Goal: Check status: Check status

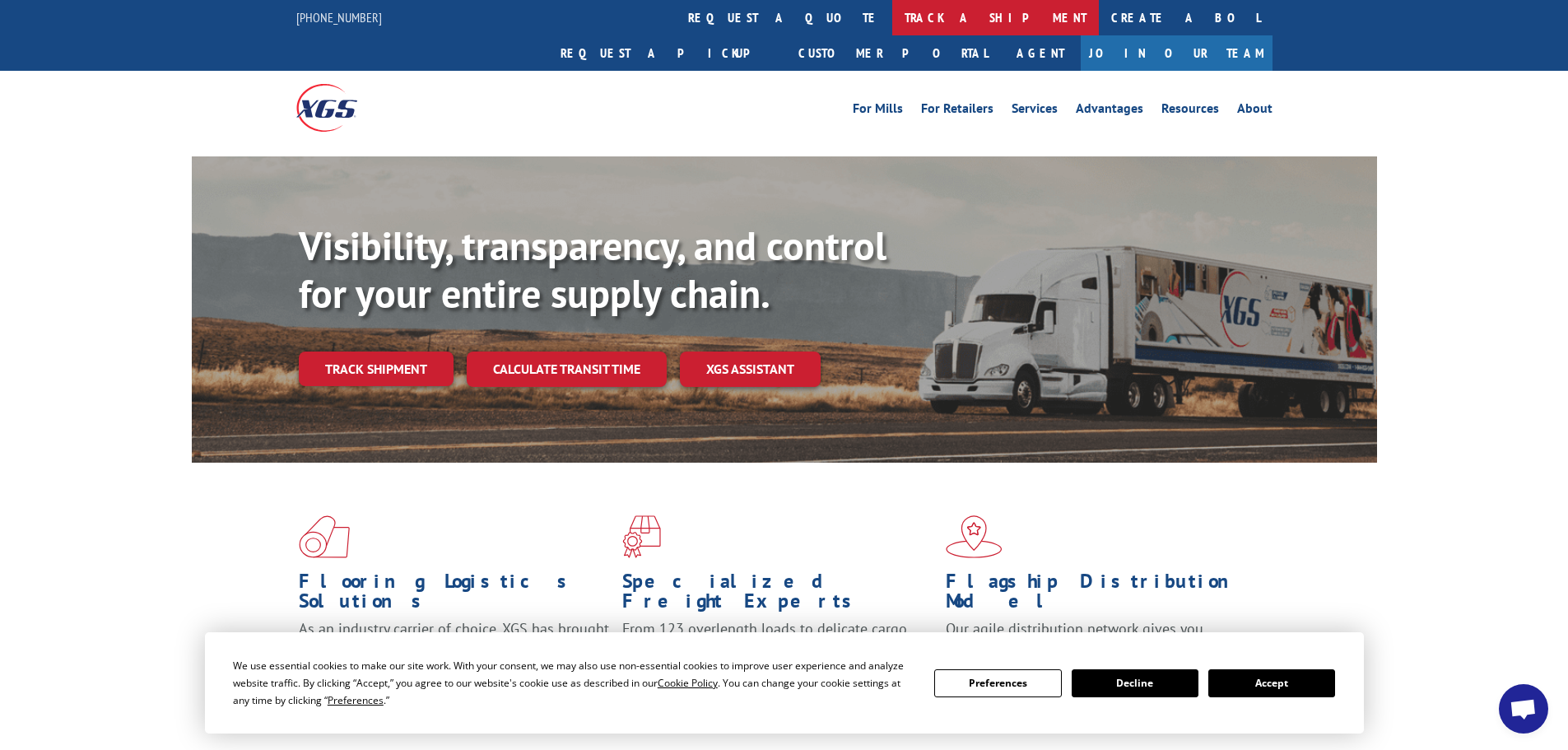
click at [892, 14] on link "track a shipment" at bounding box center [995, 17] width 207 height 36
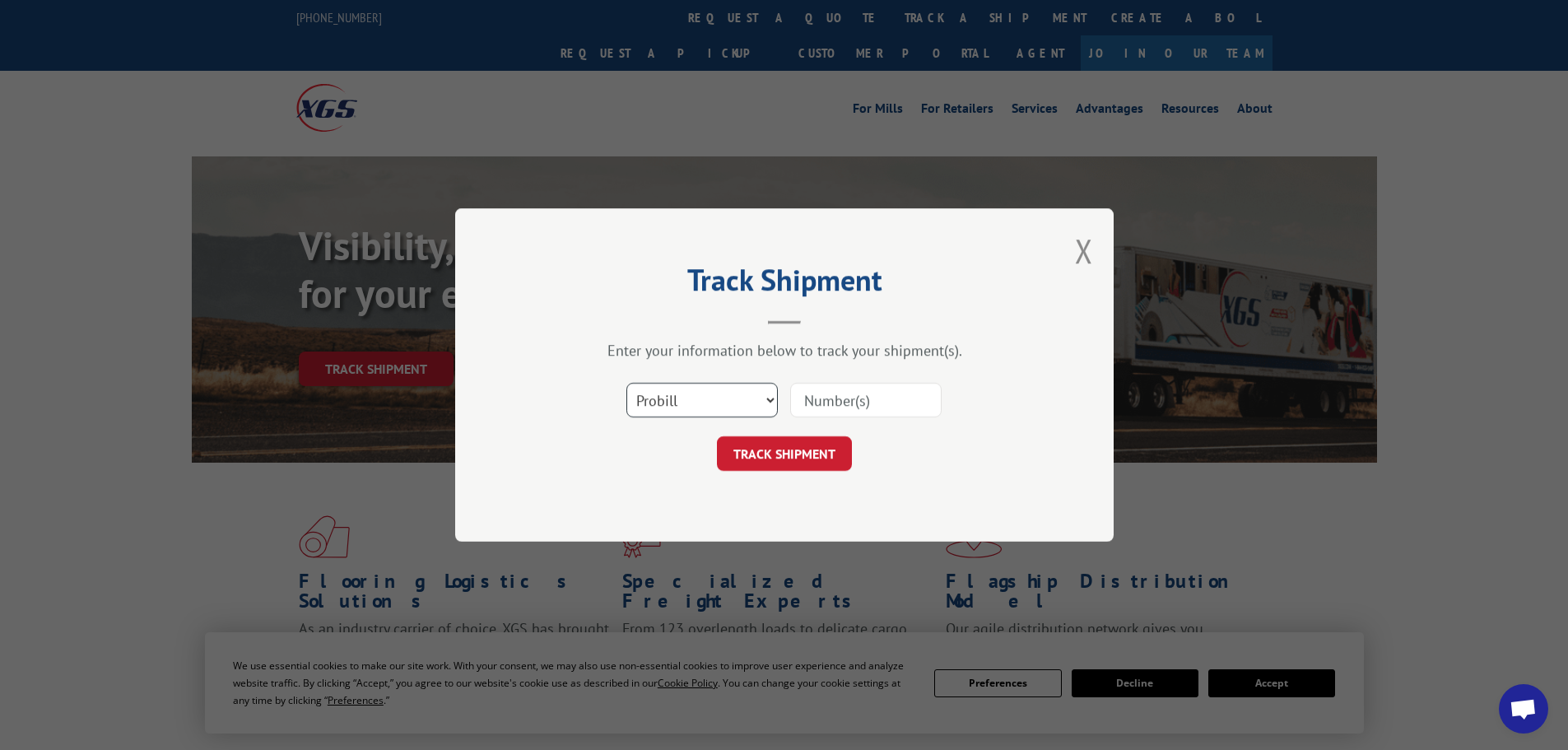
click at [689, 401] on select "Select category... Probill BOL PO" at bounding box center [702, 401] width 151 height 35
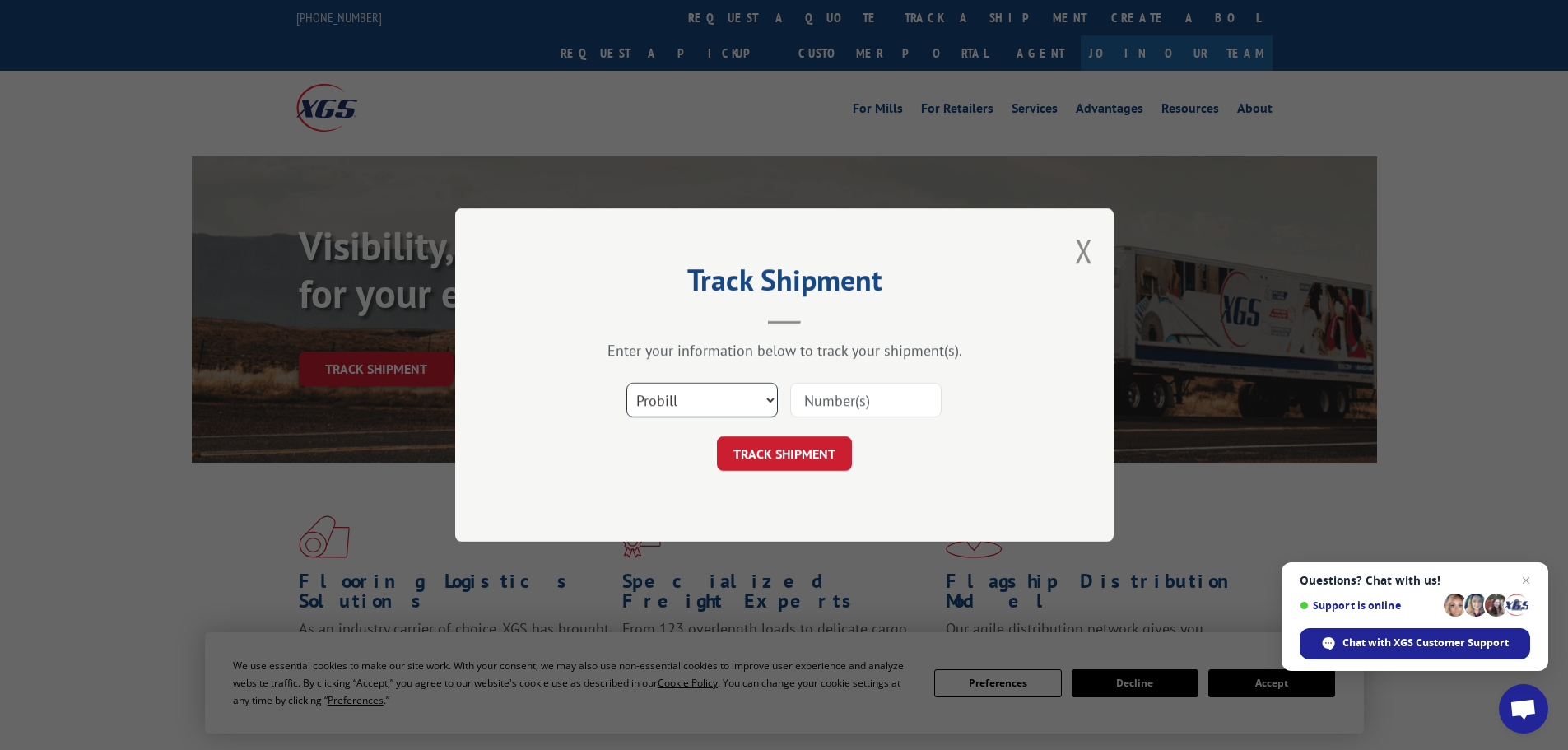
select select "po"
click at [626, 383] on select "Select category... Probill BOL PO" at bounding box center [702, 401] width 151 height 35
click at [813, 399] on input at bounding box center [866, 401] width 151 height 35
type input "38549270"
click button "TRACK SHIPMENT" at bounding box center [784, 454] width 135 height 35
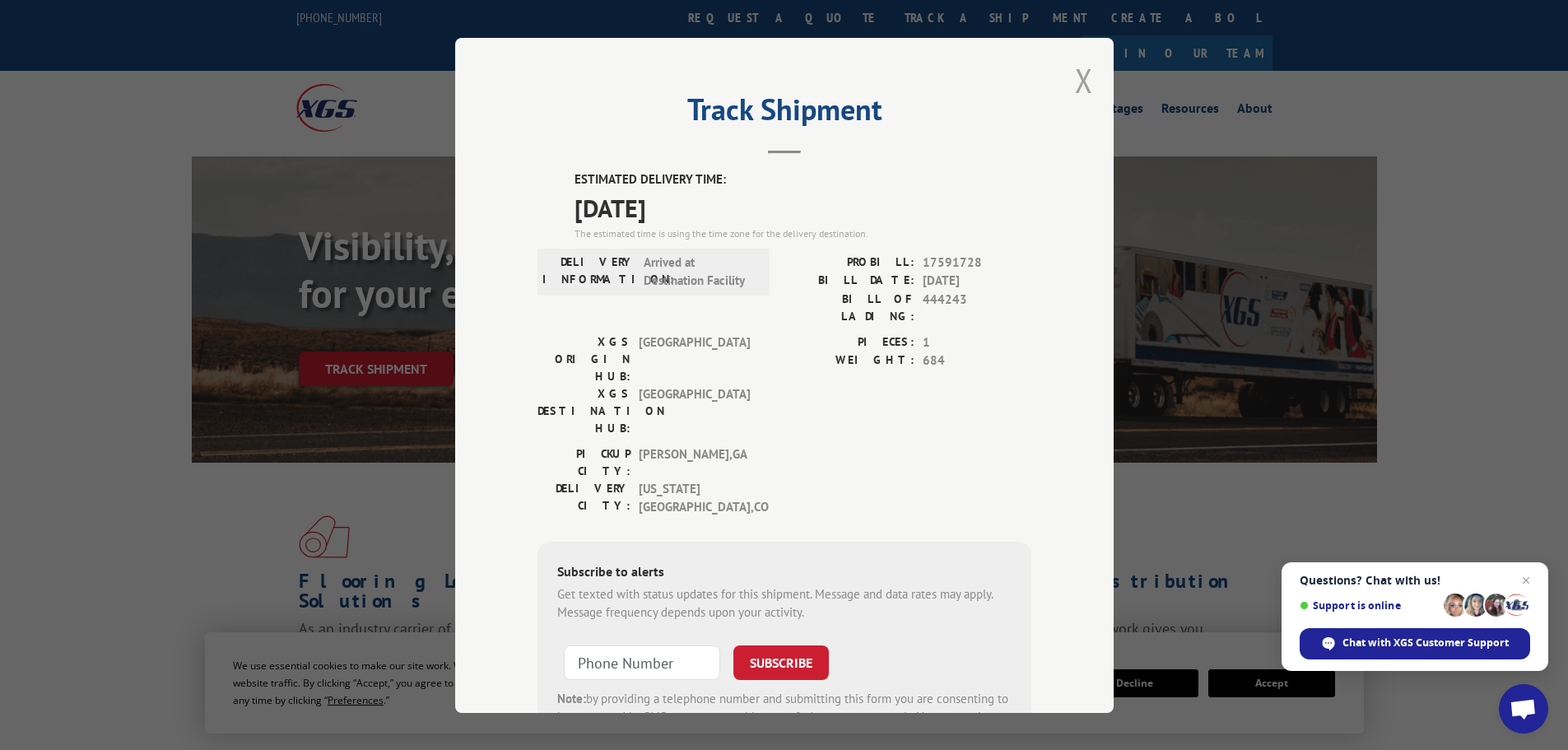
click at [1075, 73] on button "Close modal" at bounding box center [1084, 80] width 18 height 44
